Goal: Task Accomplishment & Management: Use online tool/utility

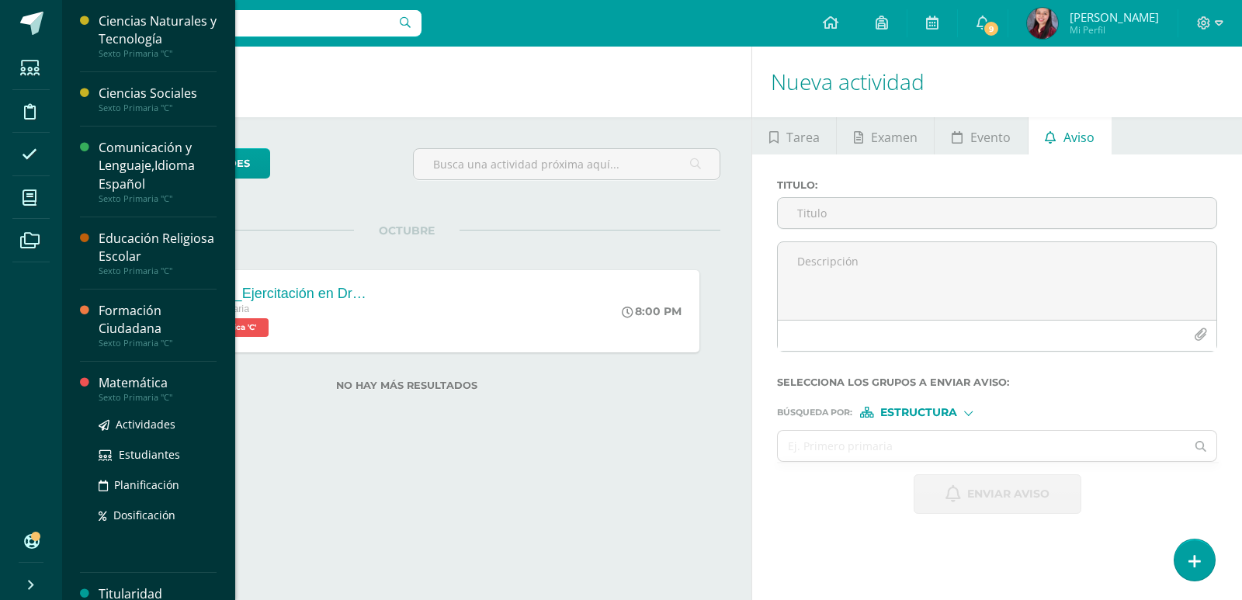
click at [126, 397] on div "Sexto Primaria "C"" at bounding box center [158, 397] width 118 height 11
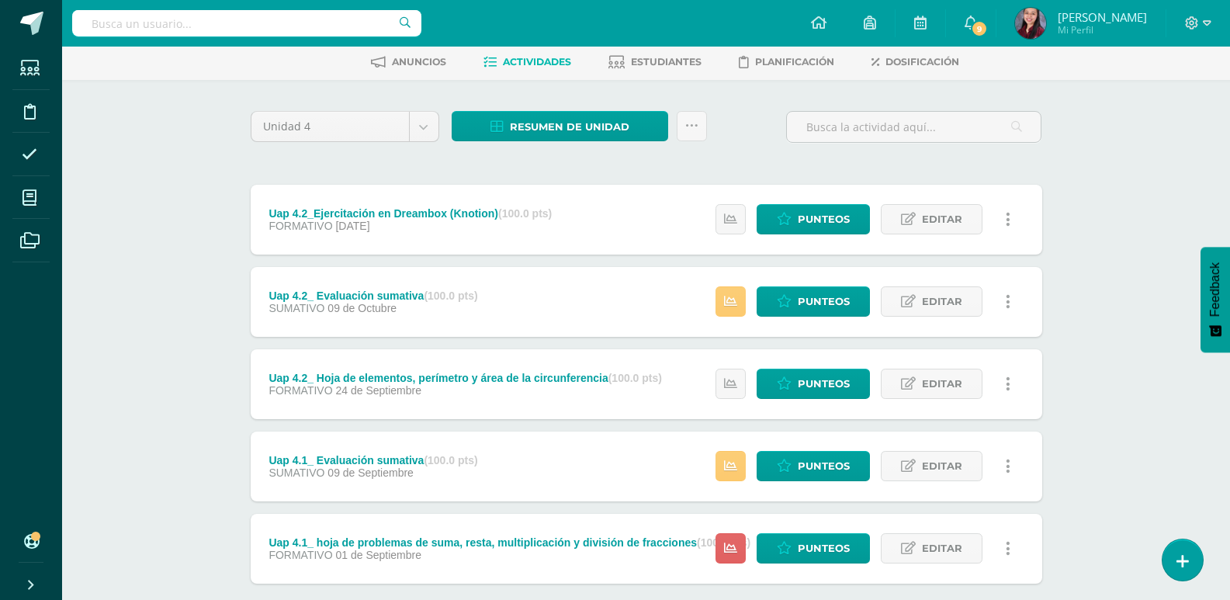
scroll to position [78, 0]
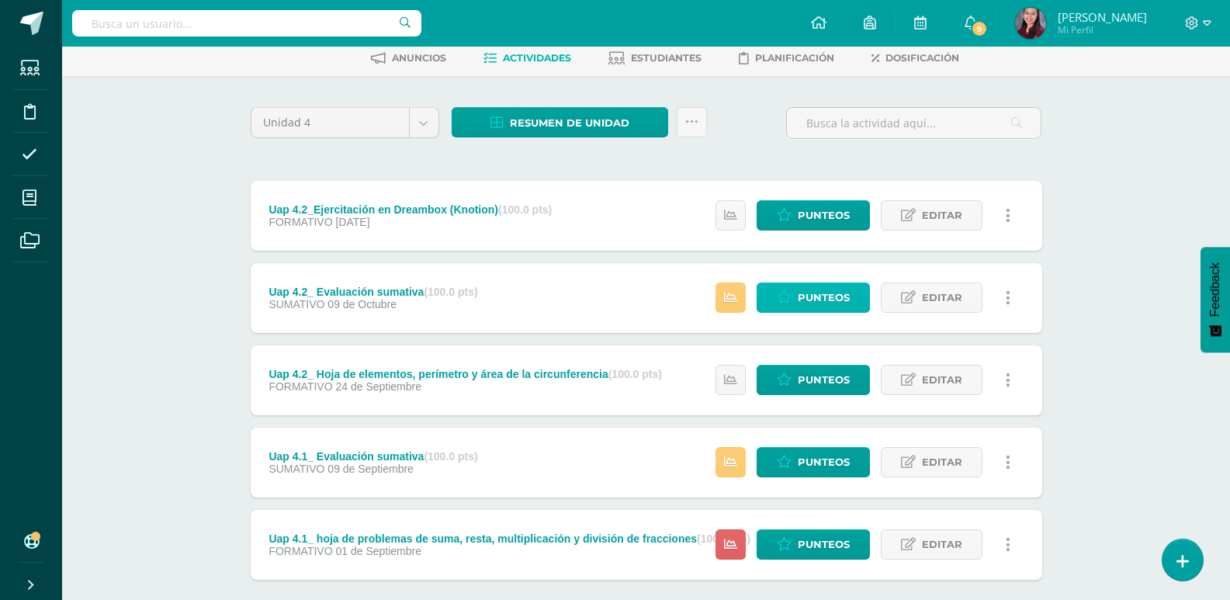
click at [840, 300] on span "Punteos" at bounding box center [824, 297] width 52 height 29
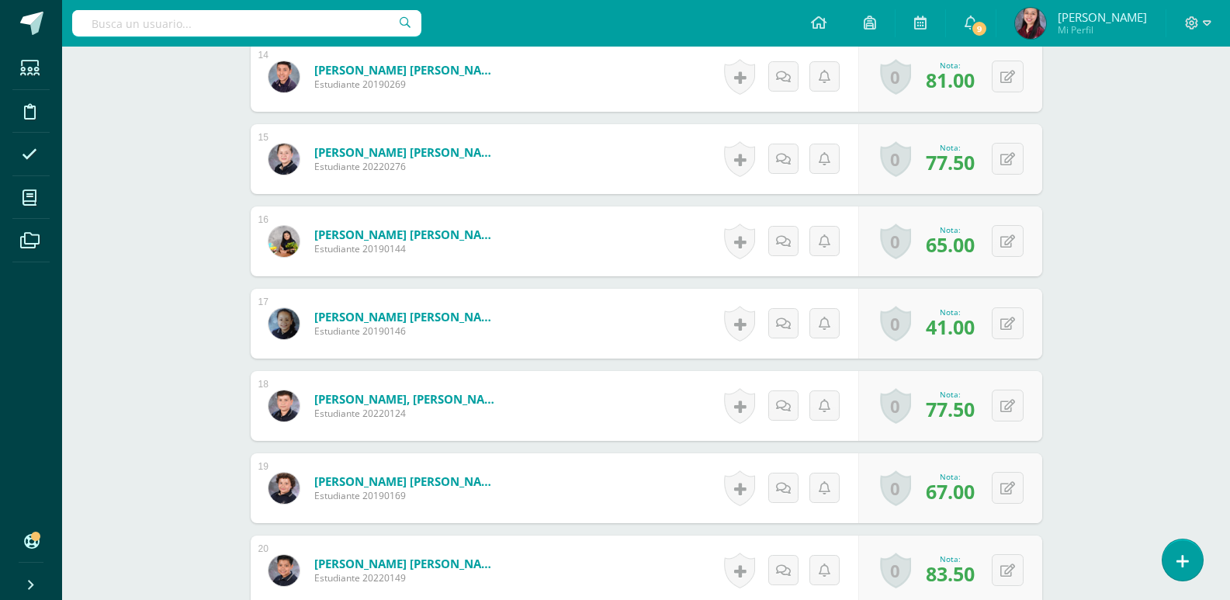
scroll to position [1633, 0]
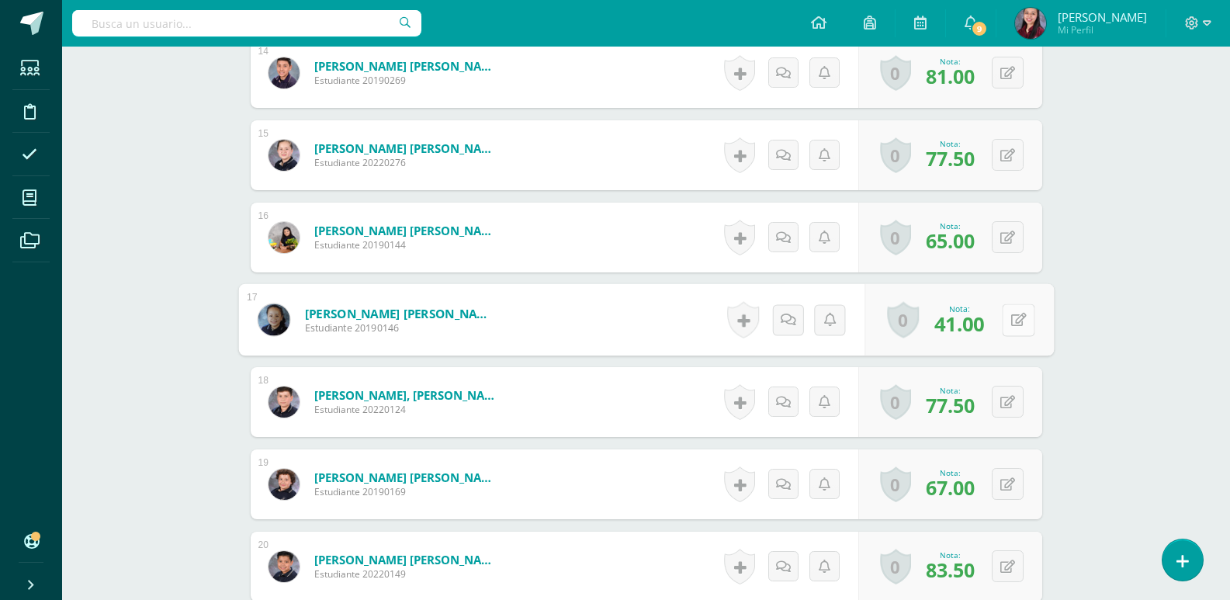
click at [1002, 326] on button at bounding box center [1018, 319] width 33 height 33
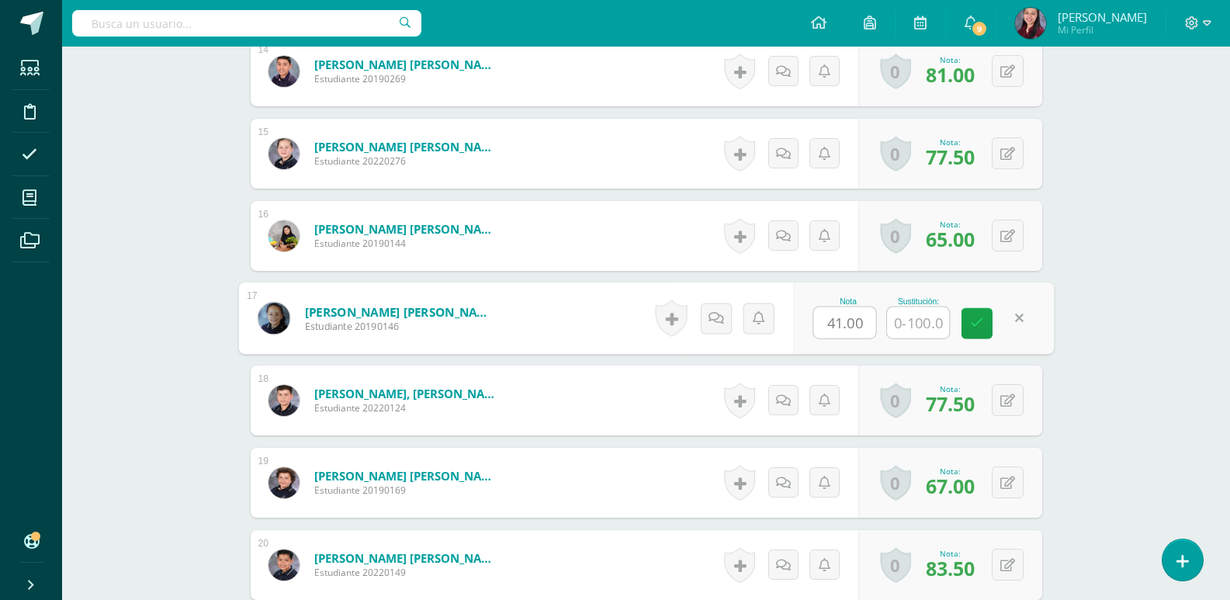
scroll to position [1635, 0]
type input "62"
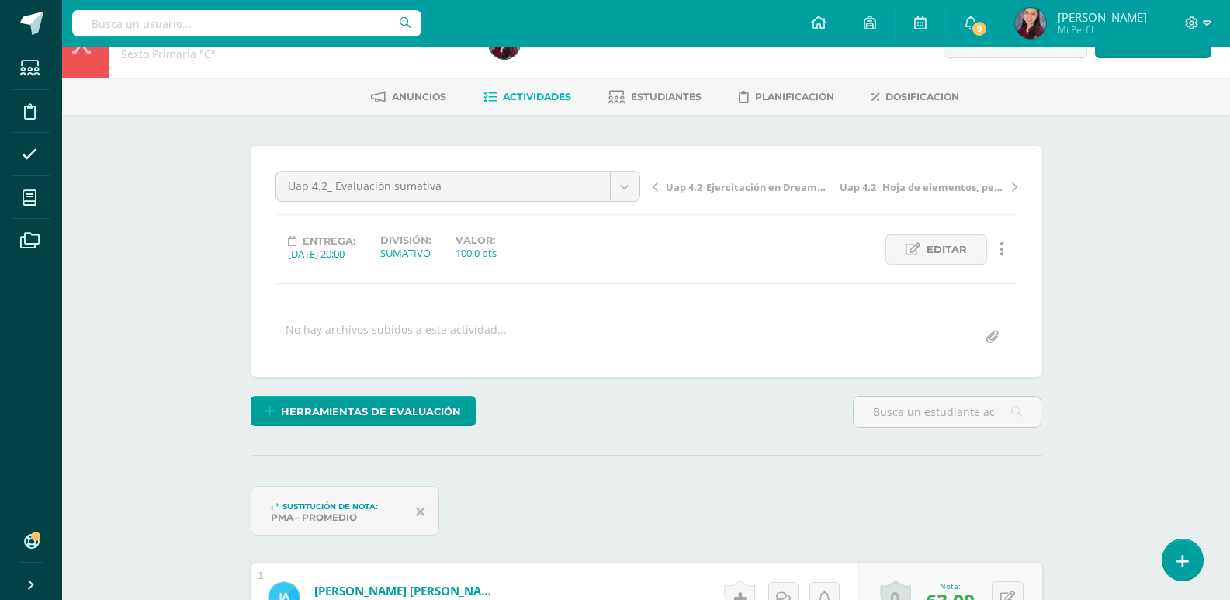
scroll to position [0, 0]
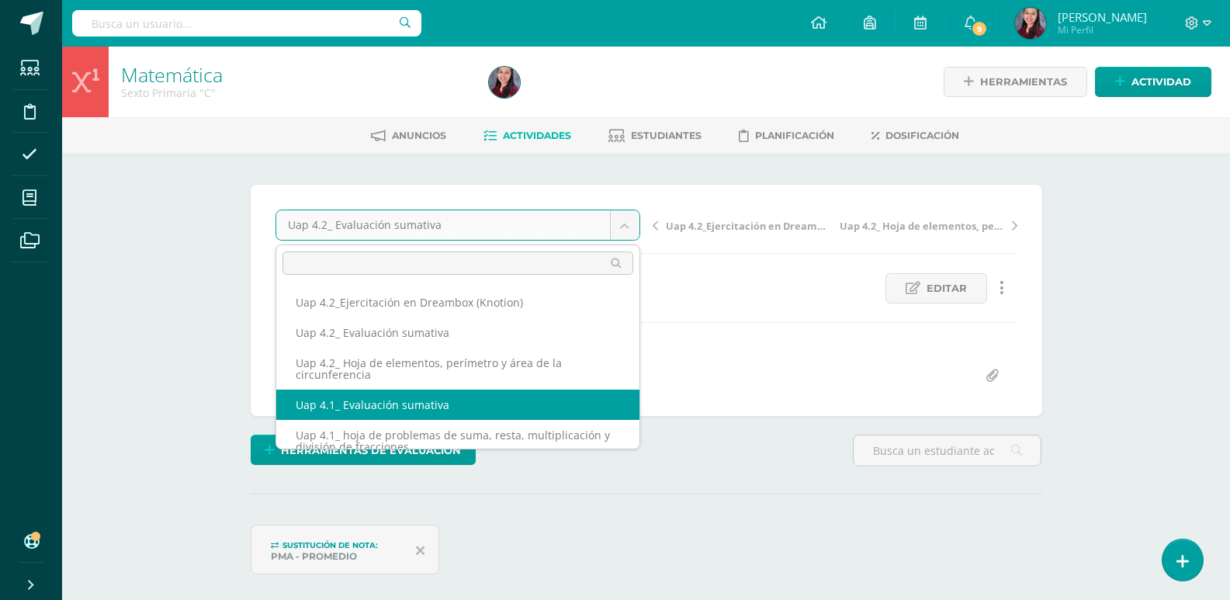
select select "/dashboard/teacher/grade-activity/226468/"
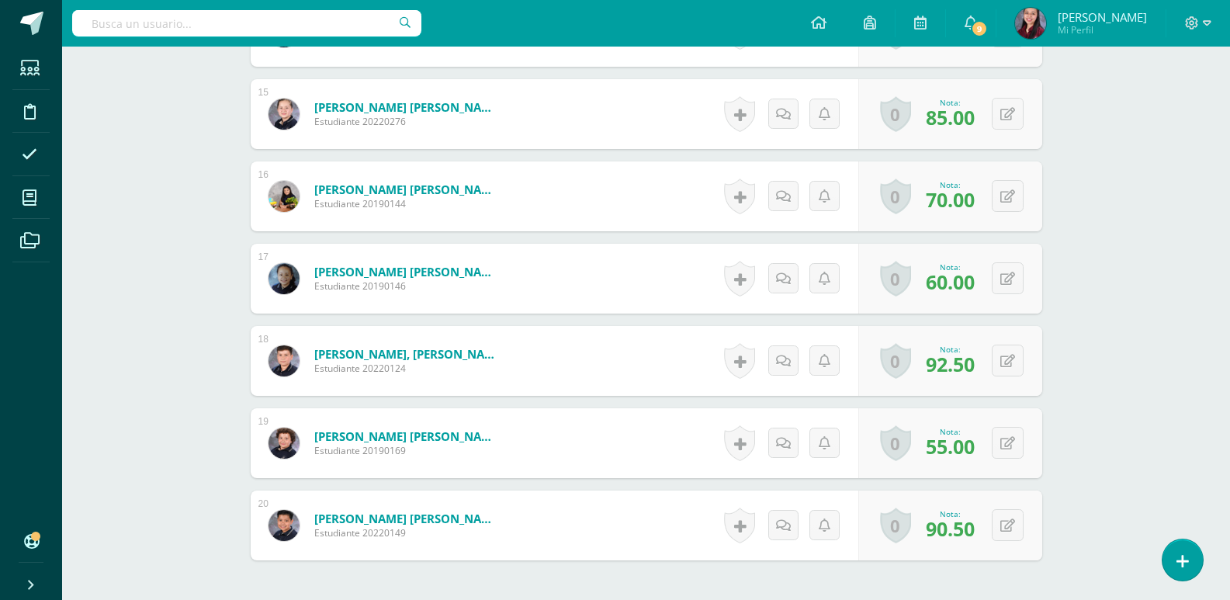
scroll to position [1683, 0]
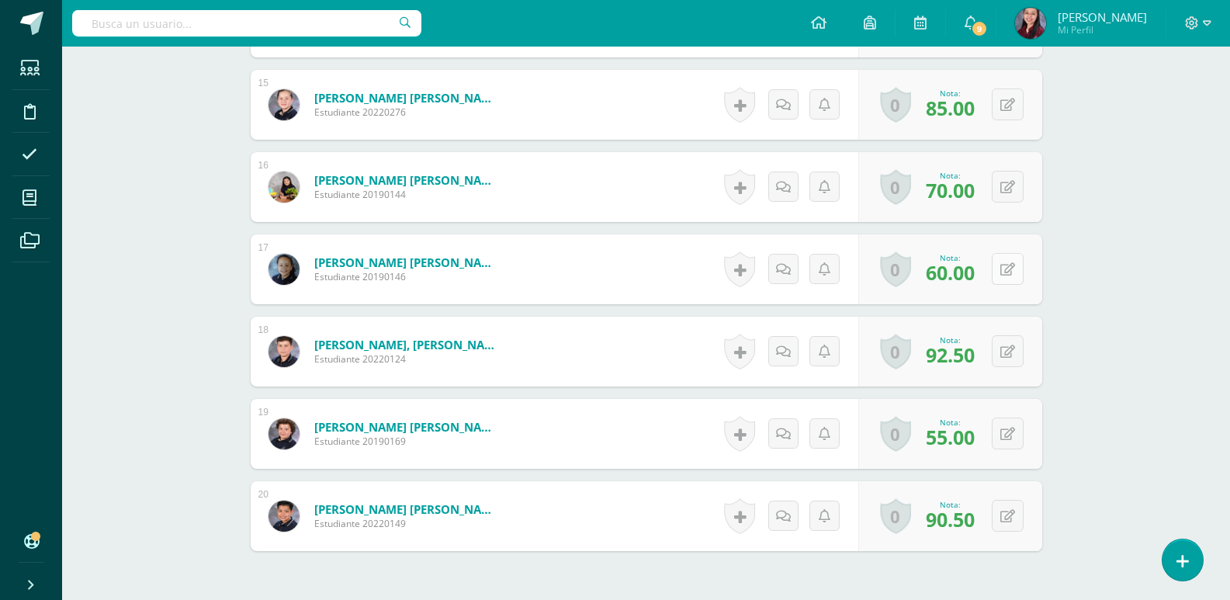
click at [1003, 263] on button at bounding box center [1008, 269] width 32 height 32
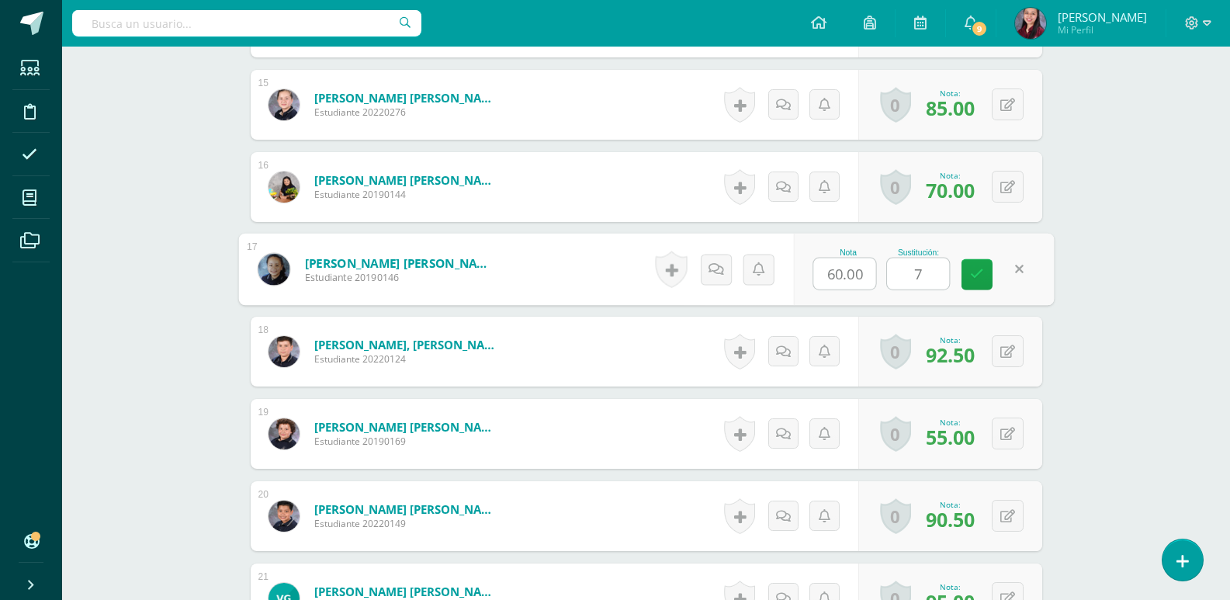
type input "75"
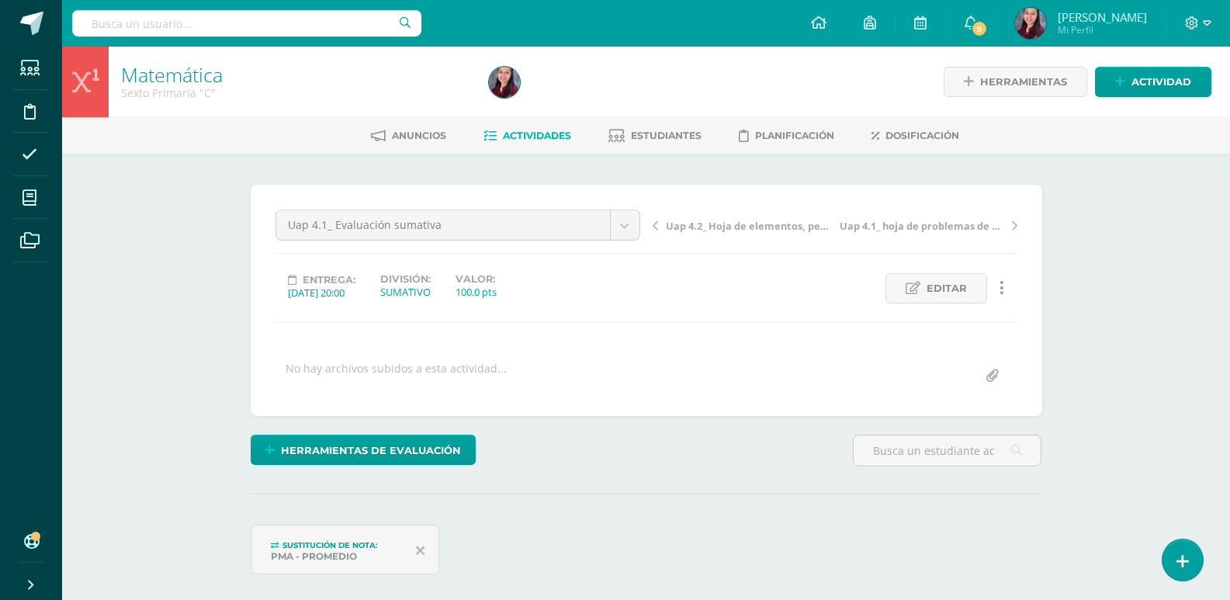
scroll to position [1, 0]
click at [507, 140] on span "Actividades" at bounding box center [537, 135] width 68 height 12
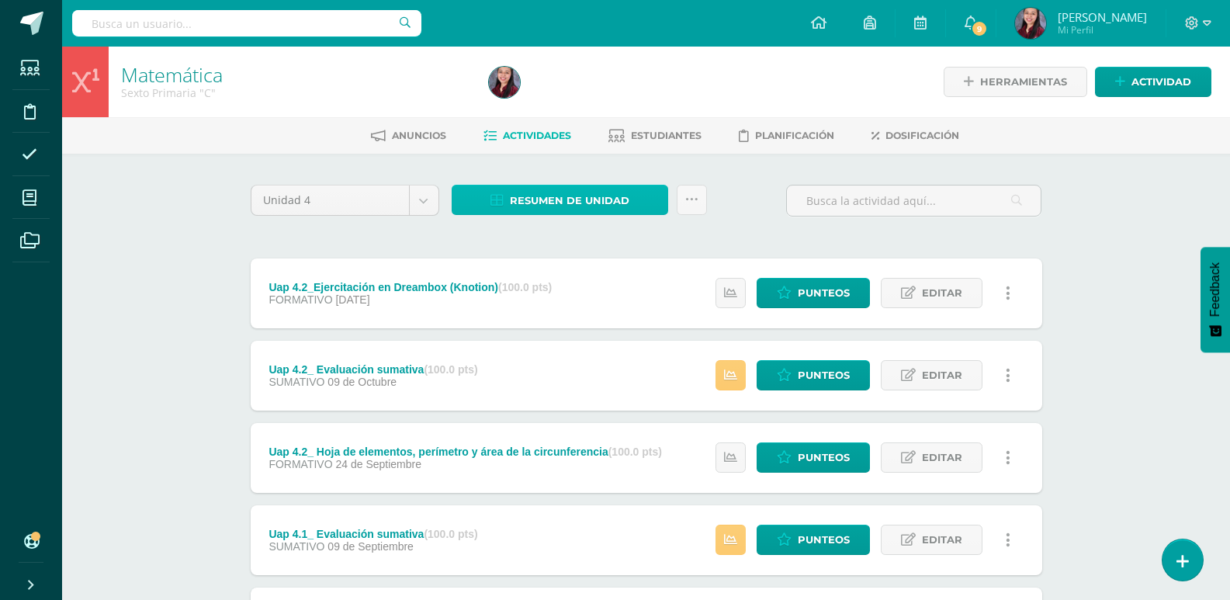
click at [578, 206] on span "Resumen de unidad" at bounding box center [569, 200] width 119 height 29
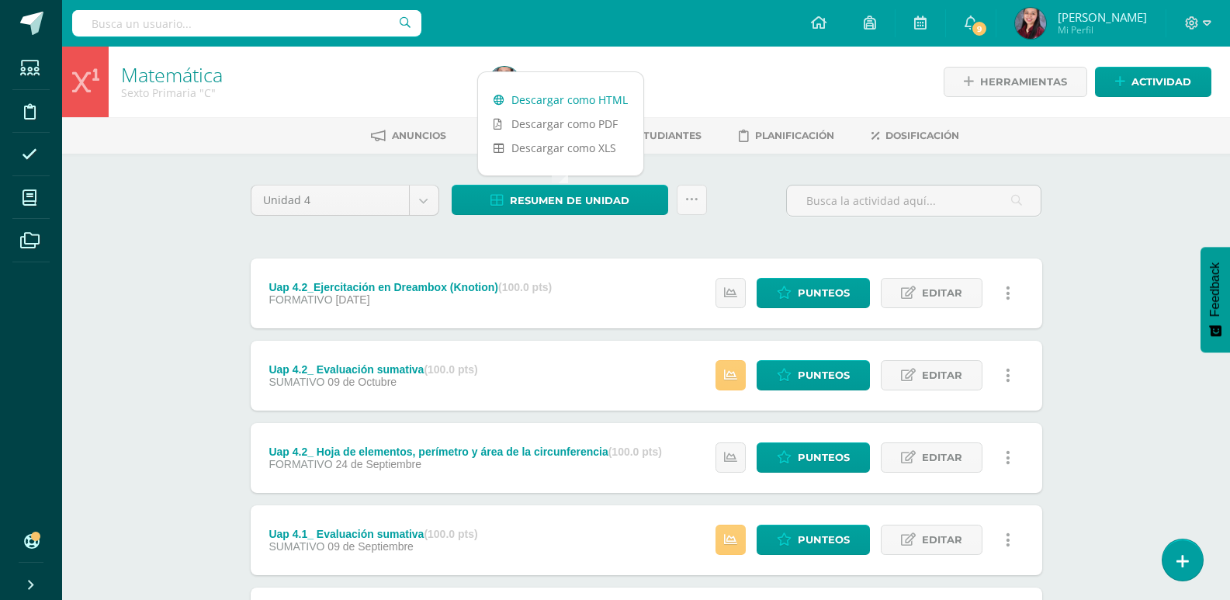
click at [593, 97] on link "Descargar como HTML" at bounding box center [560, 100] width 165 height 24
